Goal: Task Accomplishment & Management: Use online tool/utility

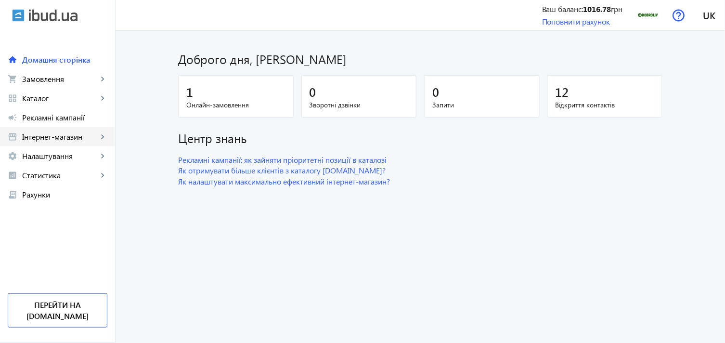
click at [73, 132] on span "Інтернет-магазин" at bounding box center [60, 137] width 76 height 10
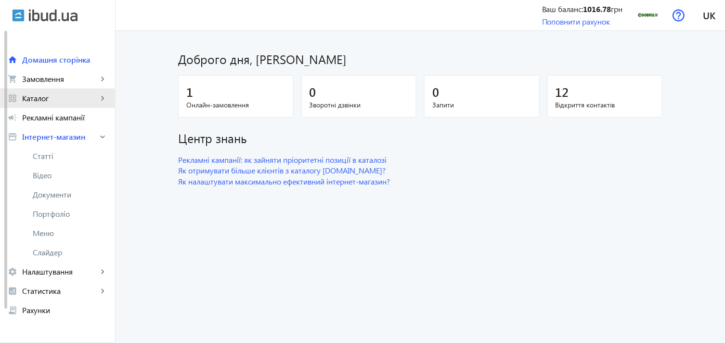
click at [69, 99] on span "Каталог" at bounding box center [60, 98] width 76 height 10
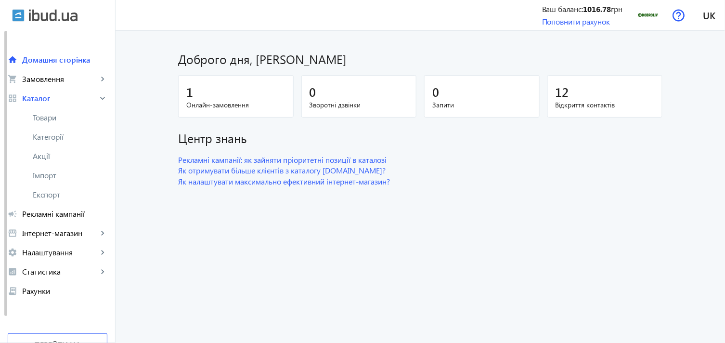
click at [64, 124] on link "Товари" at bounding box center [57, 117] width 115 height 19
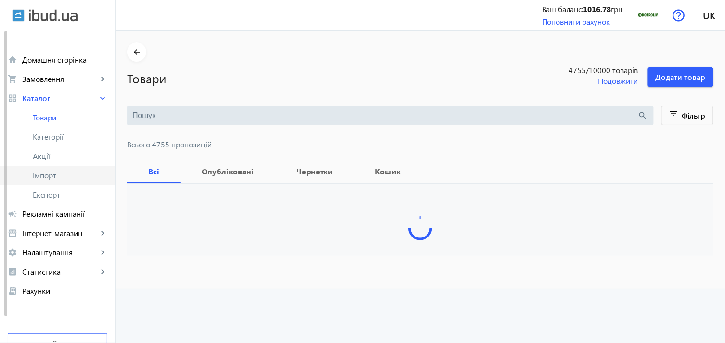
click at [50, 180] on link "Імпорт" at bounding box center [57, 175] width 115 height 19
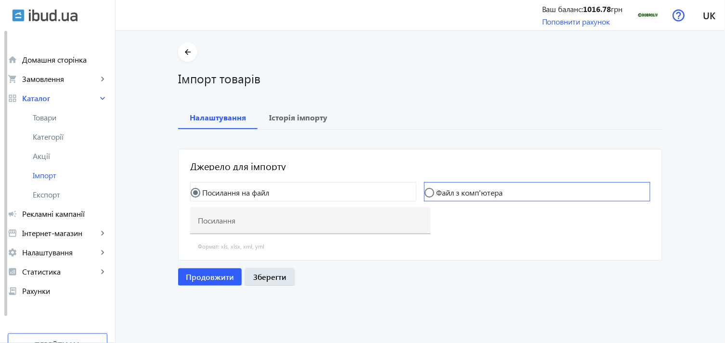
click at [490, 196] on label "Файл з комп'ютера" at bounding box center [468, 193] width 68 height 8
click at [444, 197] on input "Файл з комп'ютера" at bounding box center [433, 197] width 19 height 19
radio input "true"
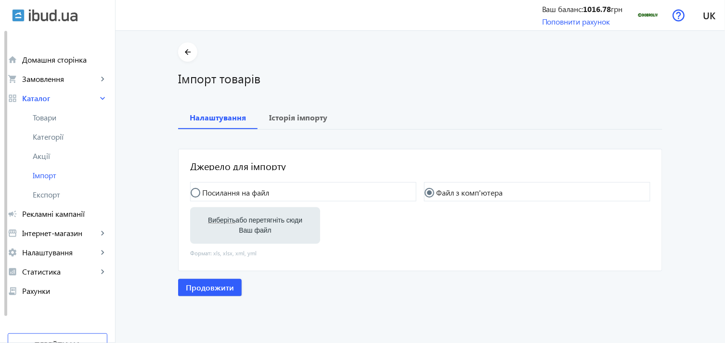
click at [217, 232] on label "Виберіть або перетягніть сюди Ваш файл" at bounding box center [255, 225] width 115 height 27
click at [217, 232] on input "Виберіть або перетягніть сюди Ваш файл" at bounding box center [255, 226] width 115 height 12
type input "C:\fakepath\dobroliv-6-2025-08-05-09-58.xlsx"
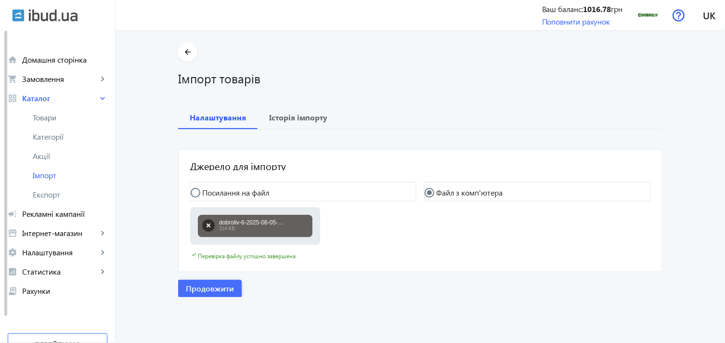
click at [195, 286] on span "Продовжити" at bounding box center [210, 288] width 48 height 11
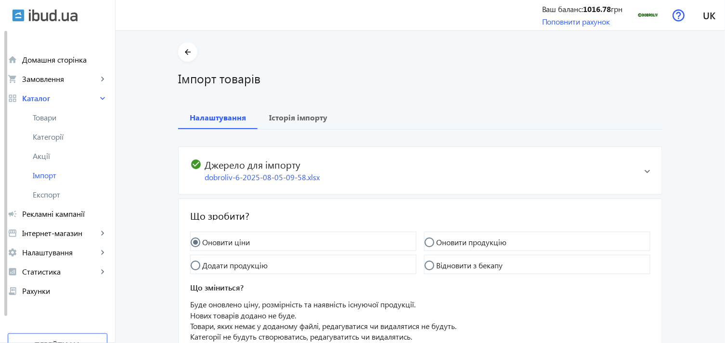
scroll to position [87, 0]
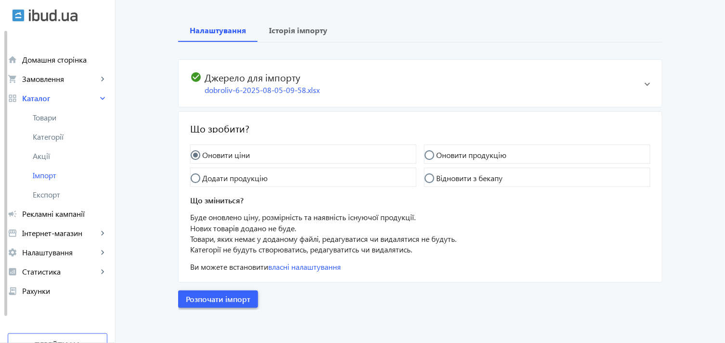
click at [223, 307] on span "button" at bounding box center [218, 298] width 80 height 23
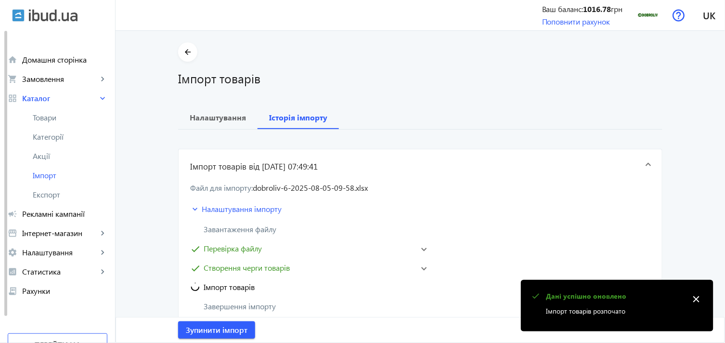
scroll to position [0, 0]
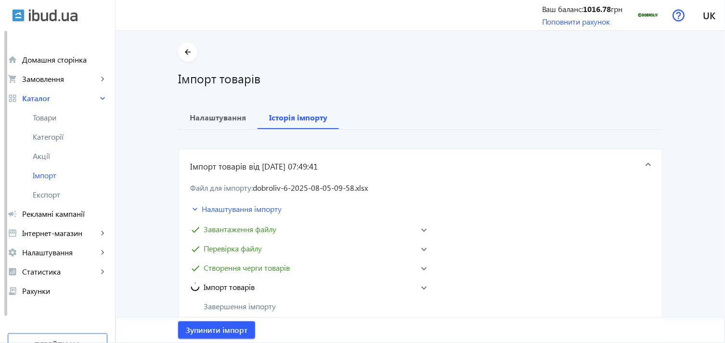
click at [421, 285] on span at bounding box center [424, 287] width 6 height 4
